Goal: Find specific page/section

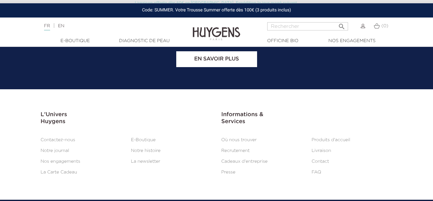
scroll to position [2646, 0]
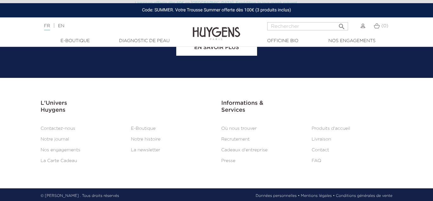
click at [242, 127] on link "Où nous trouver" at bounding box center [238, 128] width 35 height 4
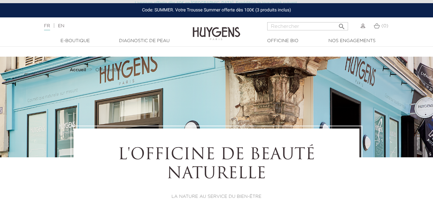
select select "FR"
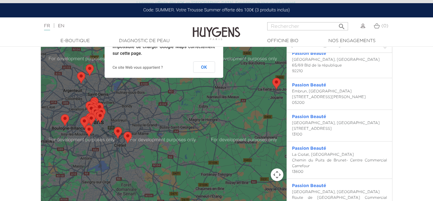
scroll to position [867, 0]
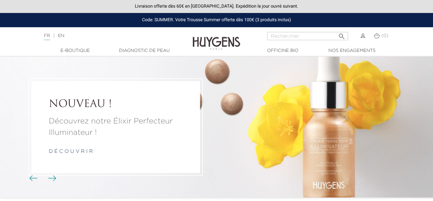
scroll to position [2646, 0]
